Goal: Task Accomplishment & Management: Manage account settings

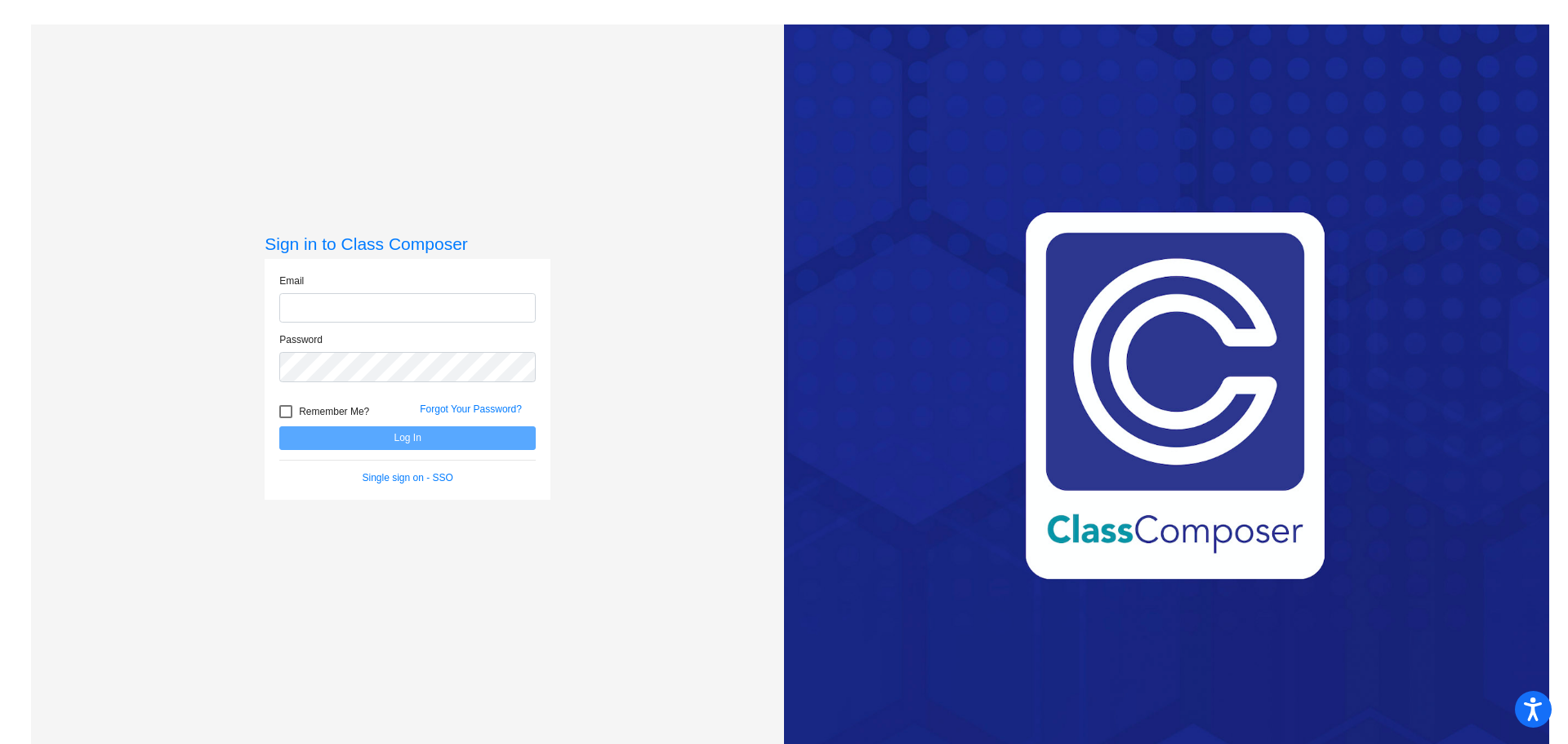
type input "[PERSON_NAME][EMAIL_ADDRESS][PERSON_NAME][DOMAIN_NAME]"
click at [432, 440] on button "Log In" at bounding box center [407, 438] width 257 height 24
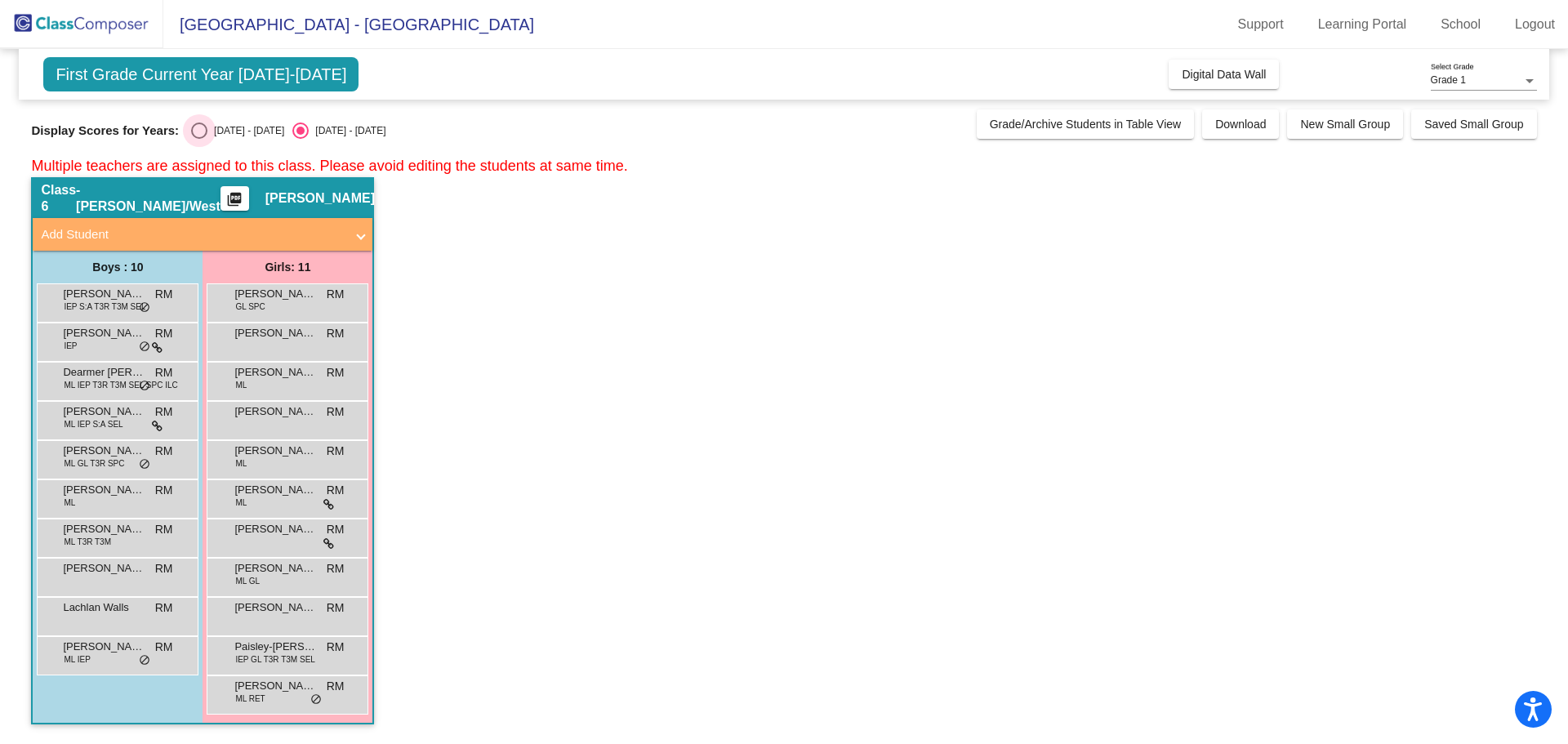
click at [200, 125] on div "Select an option" at bounding box center [200, 131] width 17 height 17
click at [200, 139] on input "[DATE] - [DATE]" at bounding box center [199, 139] width 1 height 1
radio input "true"
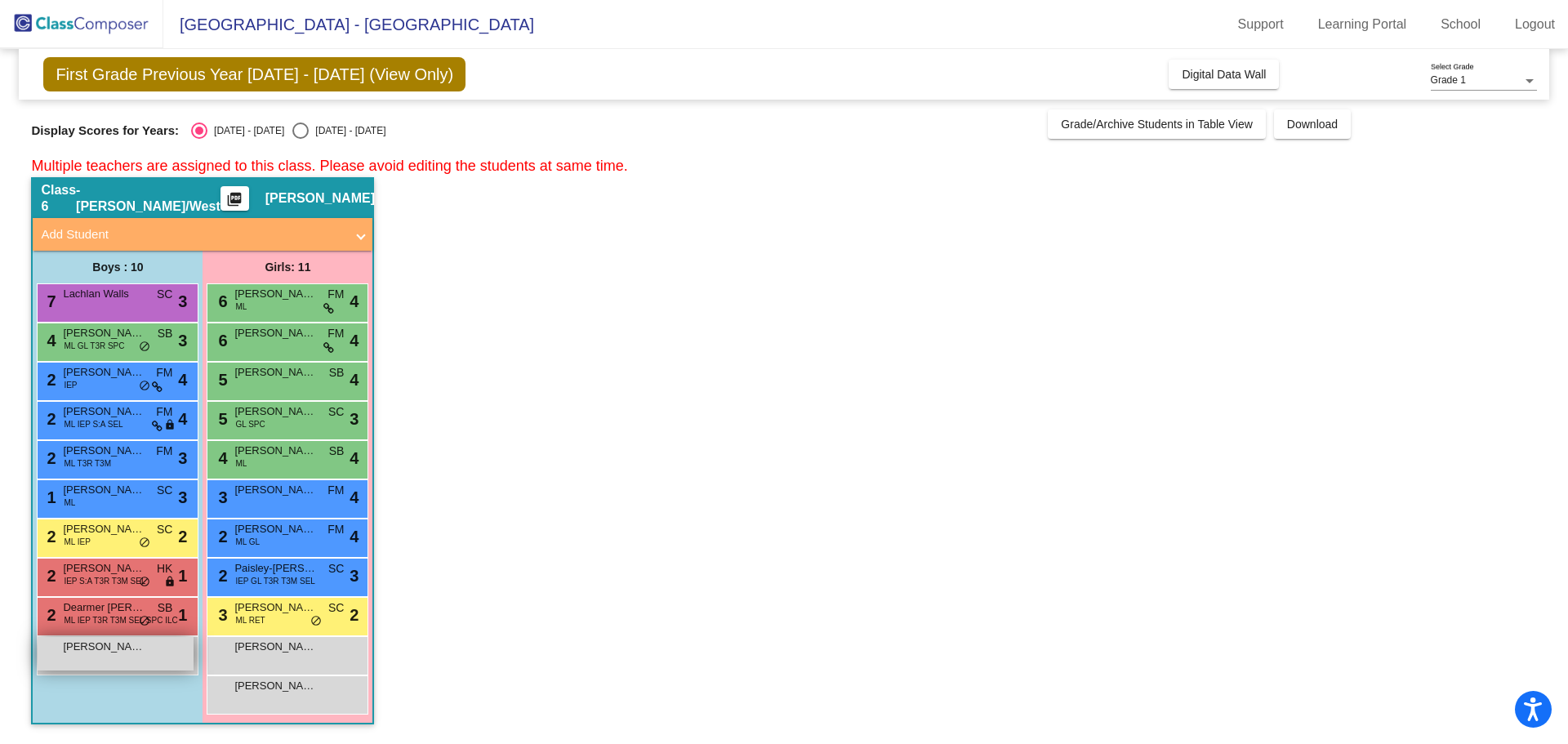
click at [146, 649] on div "[PERSON_NAME] [PERSON_NAME] lock do_not_disturb_alt" at bounding box center [115, 653] width 156 height 33
